Goal: Register for event/course

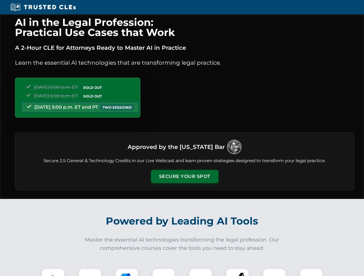
click at [184, 177] on button "Secure Your Spot" at bounding box center [184, 176] width 67 height 13
click at [53, 273] on img at bounding box center [53, 280] width 17 height 17
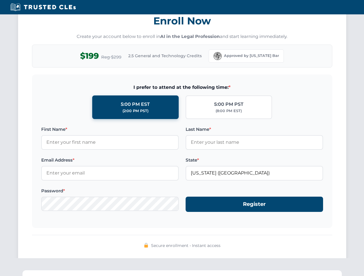
scroll to position [565, 0]
